Goal: Check status: Check status

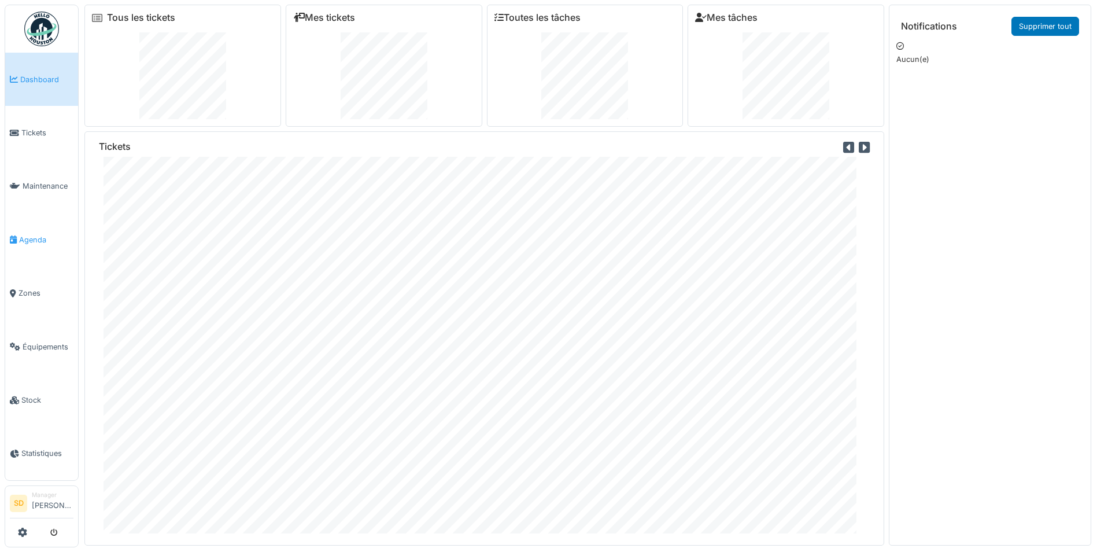
click at [46, 236] on span "Agenda" at bounding box center [46, 239] width 54 height 11
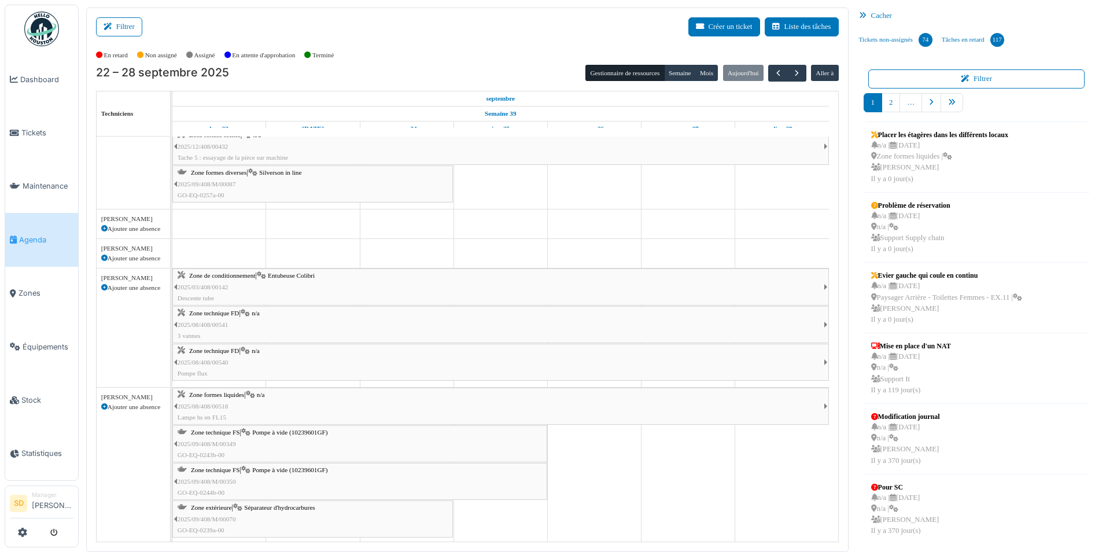
scroll to position [1212, 0]
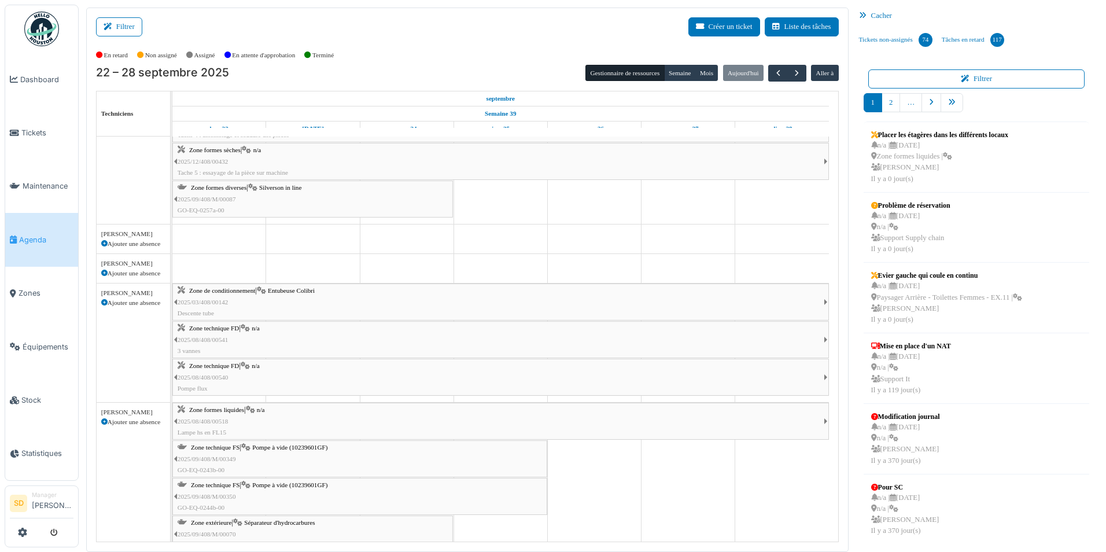
click at [861, 16] on icon at bounding box center [865, 16] width 12 height 8
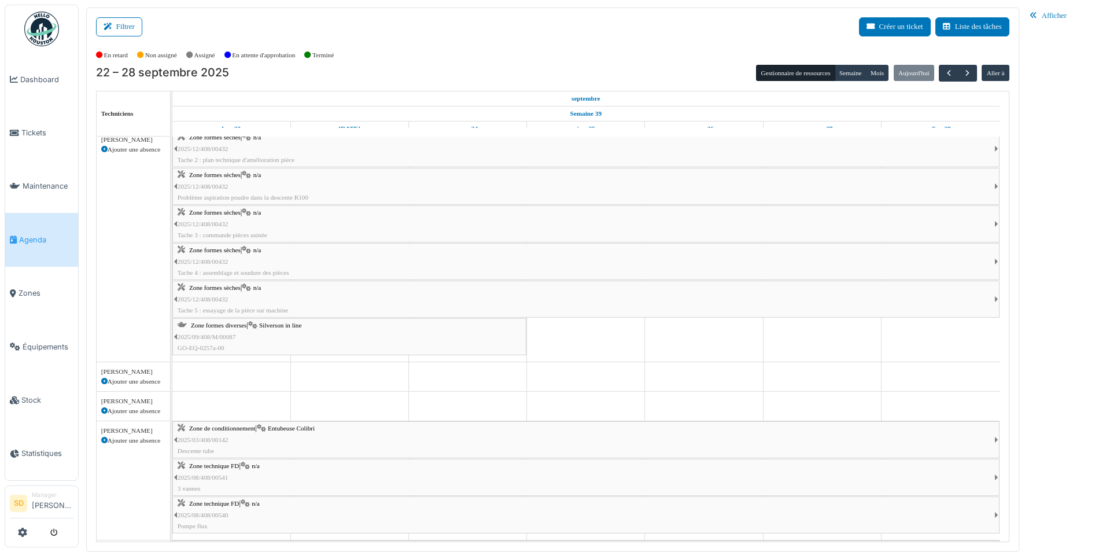
scroll to position [983, 0]
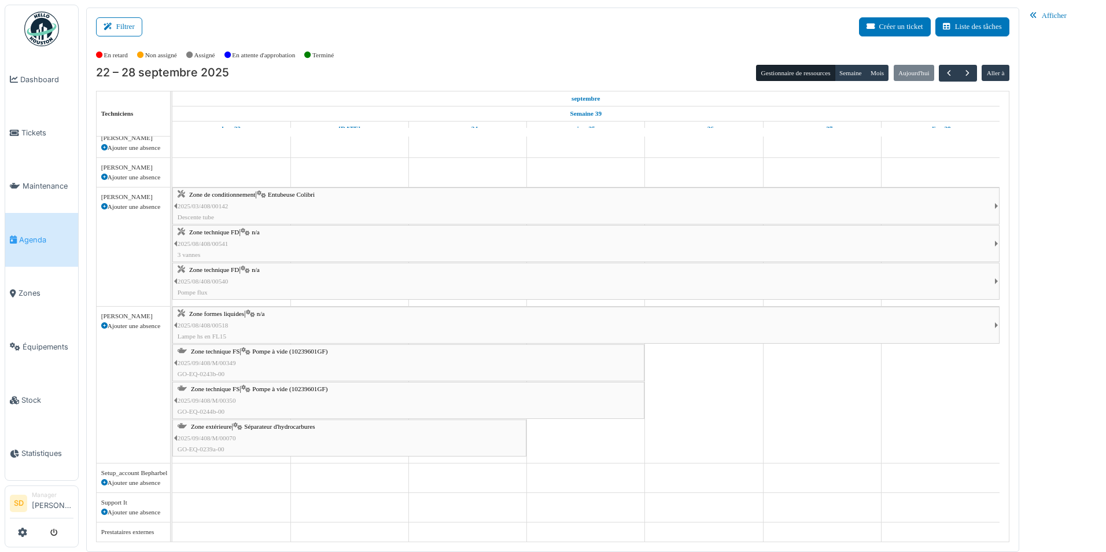
click at [256, 425] on span "Séparateur d'hydrocarbures" at bounding box center [279, 426] width 71 height 7
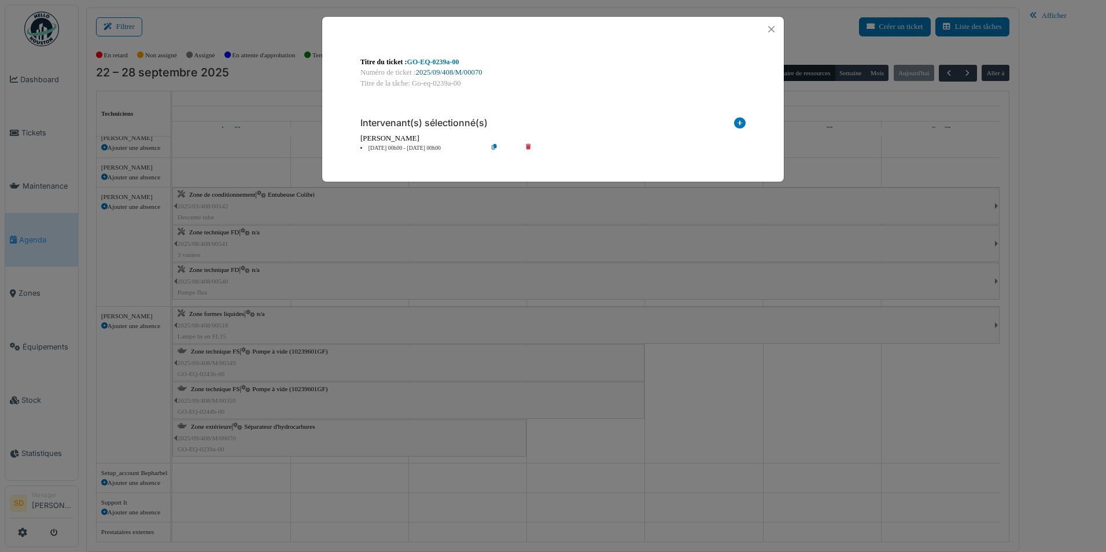
click at [471, 72] on link "2025/09/408/M/00070" at bounding box center [449, 72] width 67 height 8
click at [768, 30] on button "Close" at bounding box center [772, 29] width 16 height 16
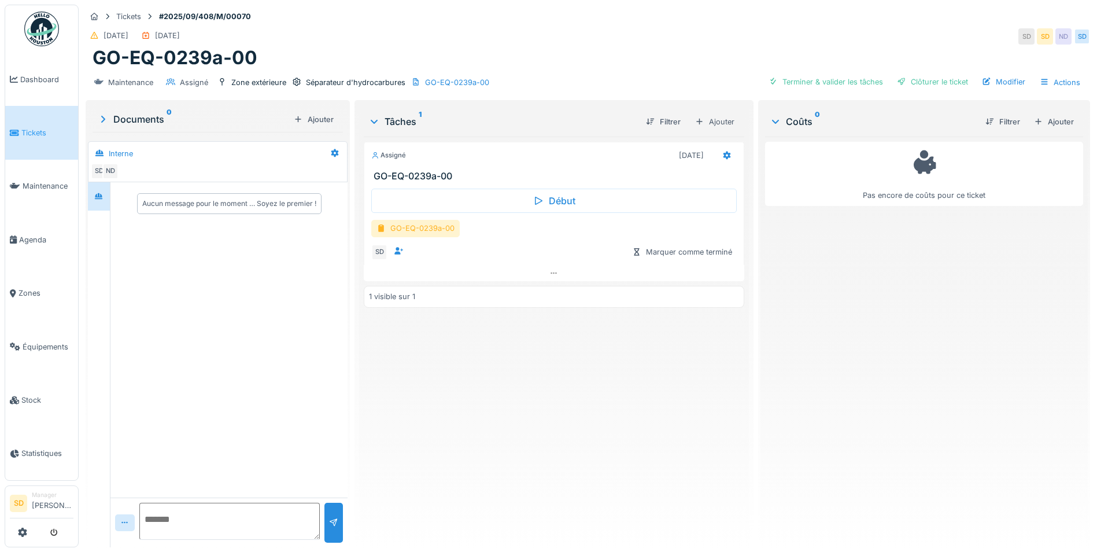
click at [440, 224] on div "GO-EQ-0239a-00" at bounding box center [415, 228] width 89 height 17
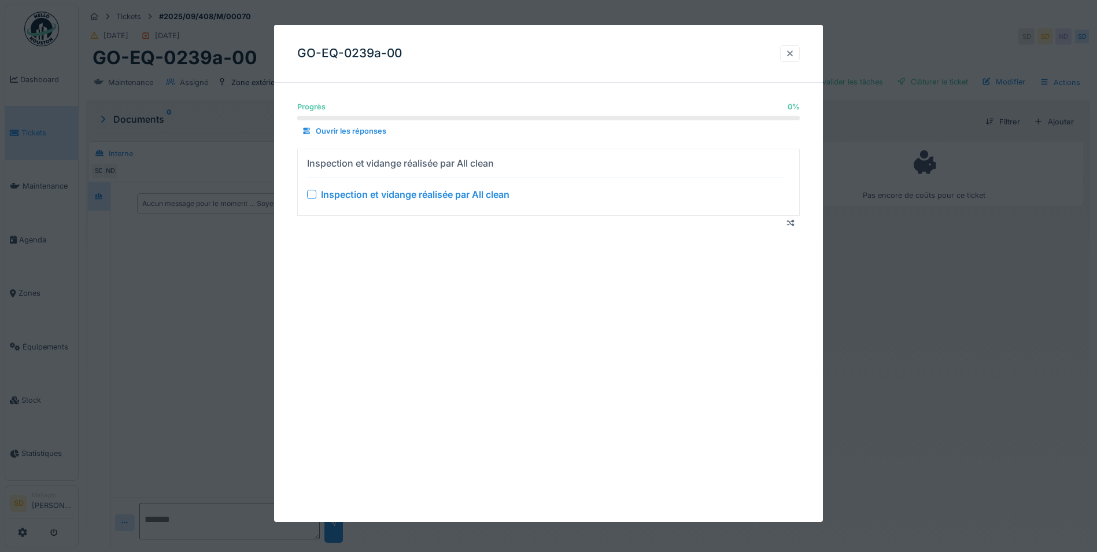
click at [795, 50] on div at bounding box center [790, 53] width 9 height 11
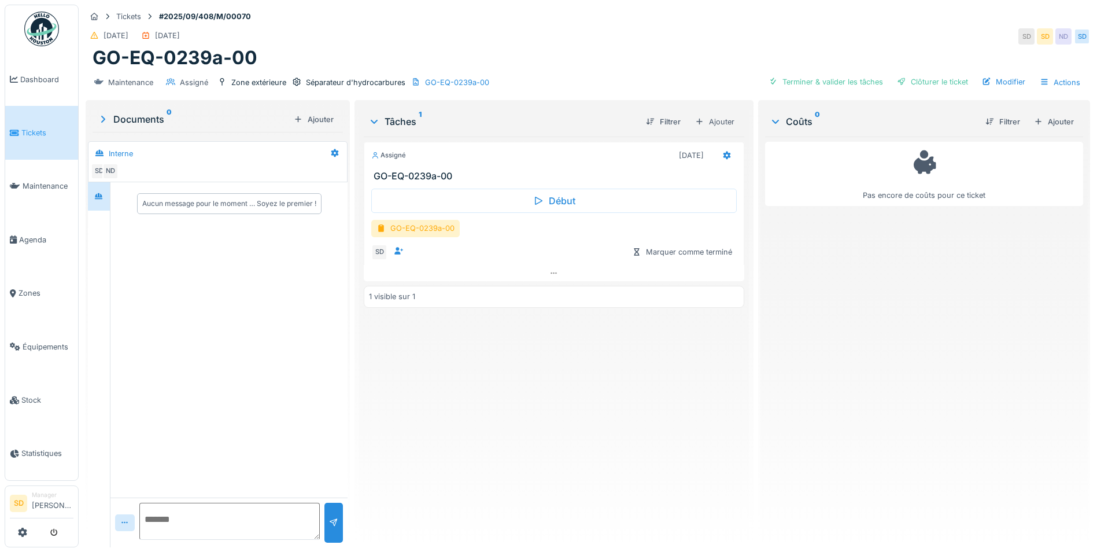
click at [32, 130] on span "Tickets" at bounding box center [47, 132] width 52 height 11
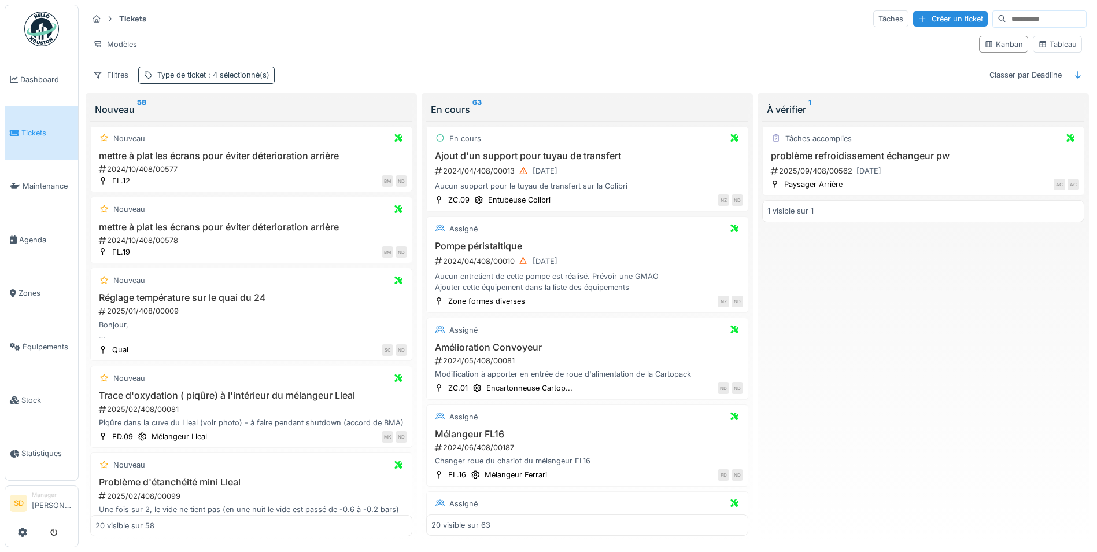
click at [208, 74] on span ": 4 sélectionné(s)" at bounding box center [238, 75] width 64 height 9
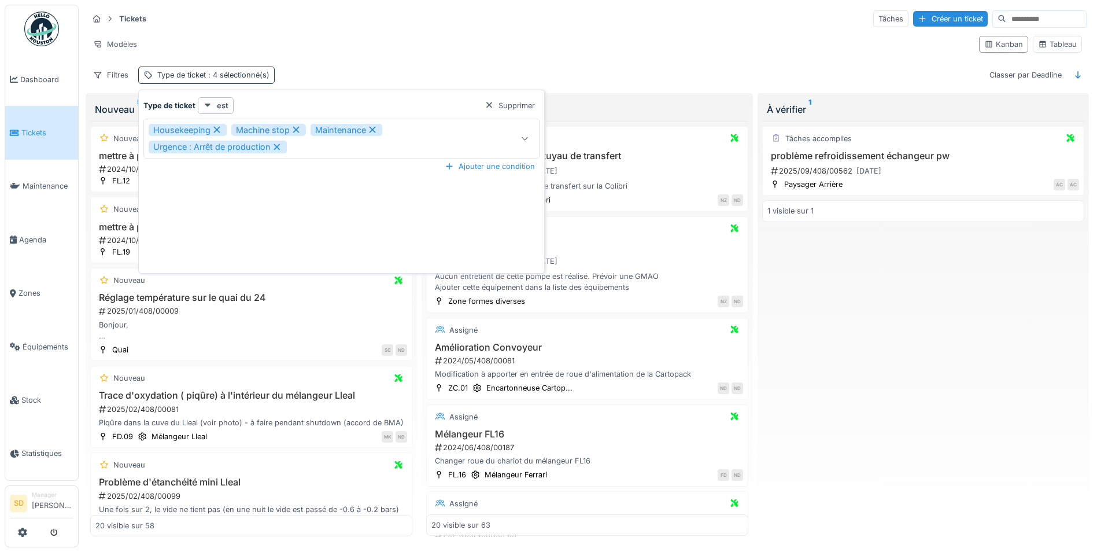
click at [208, 74] on span ": 4 sélectionné(s)" at bounding box center [238, 75] width 64 height 9
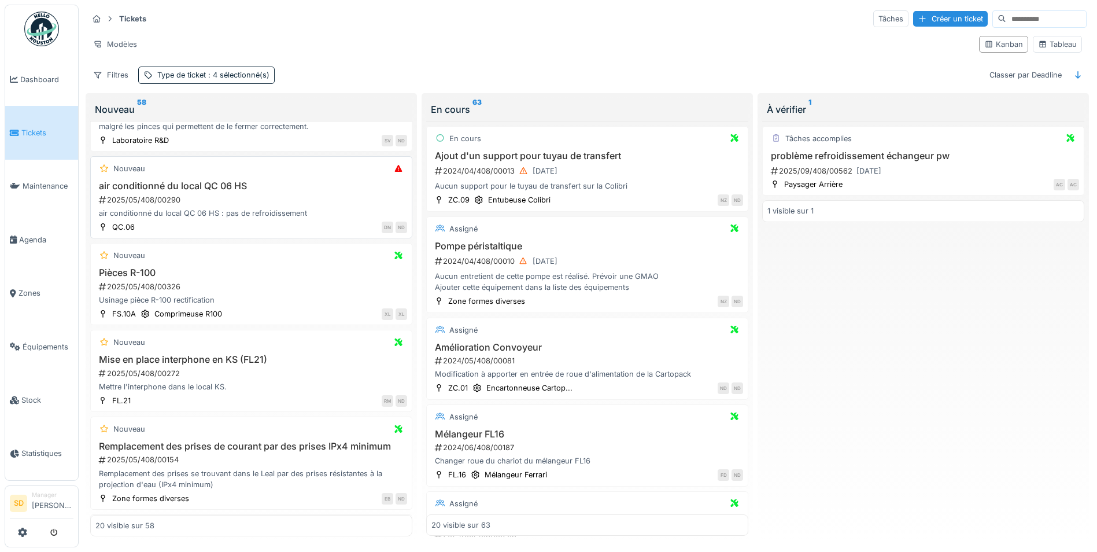
scroll to position [510, 0]
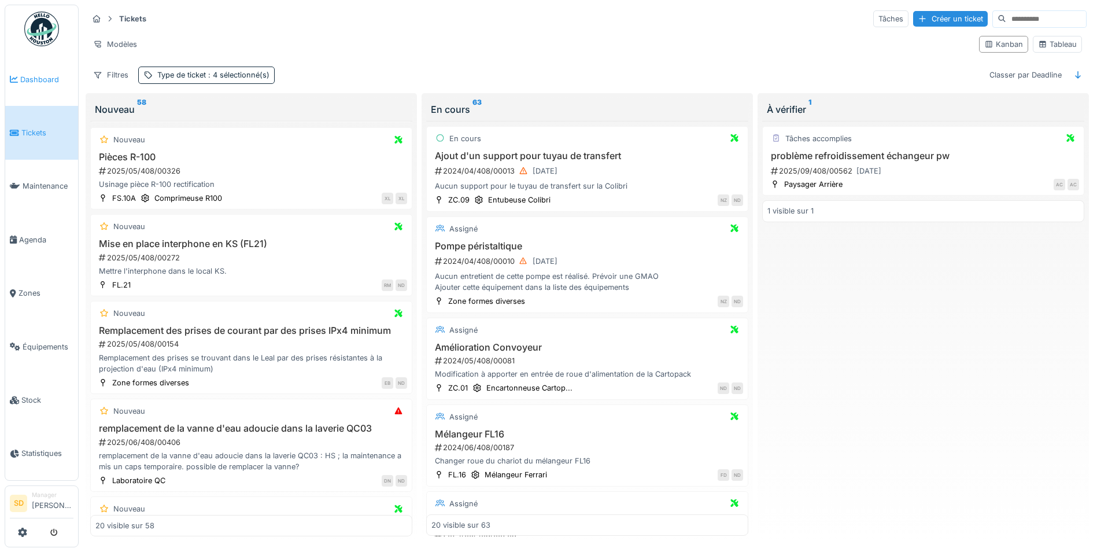
click at [37, 69] on link "Dashboard" at bounding box center [41, 79] width 73 height 53
